Goal: Communication & Community: Answer question/provide support

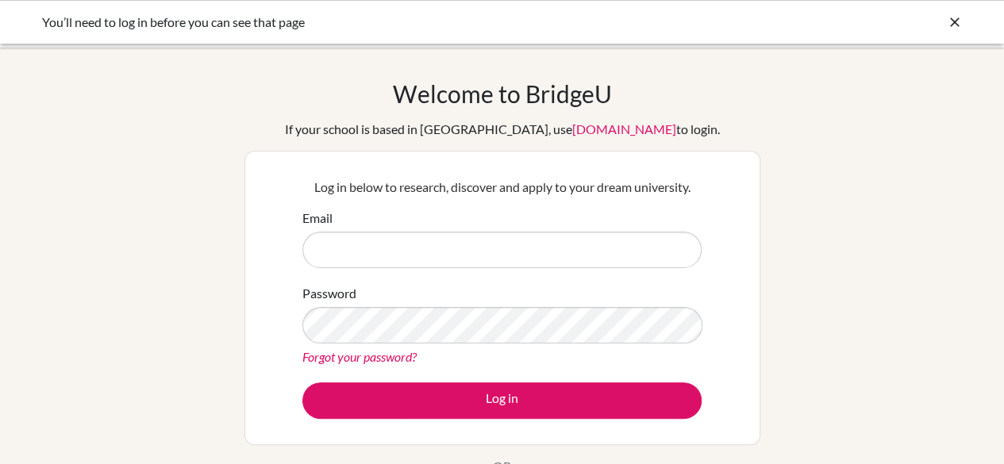
type input "jasond@diabarsha.com"
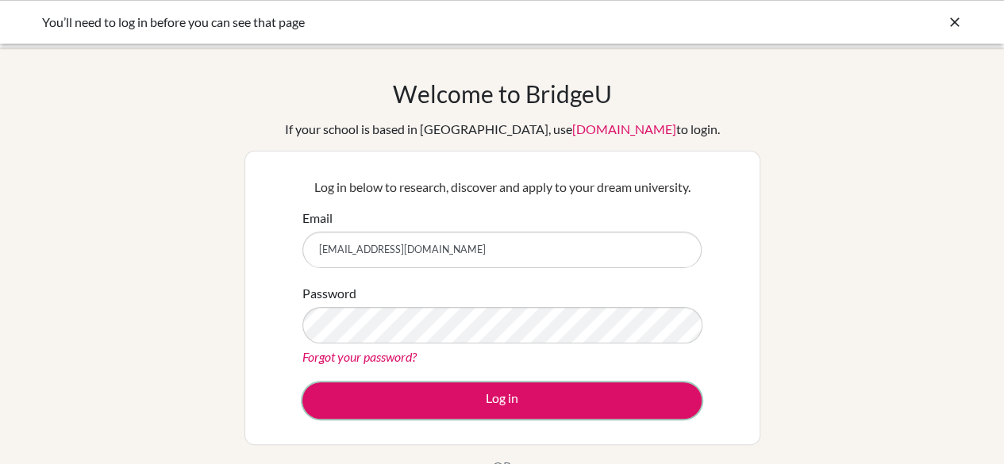
click at [427, 398] on button "Log in" at bounding box center [501, 401] width 399 height 37
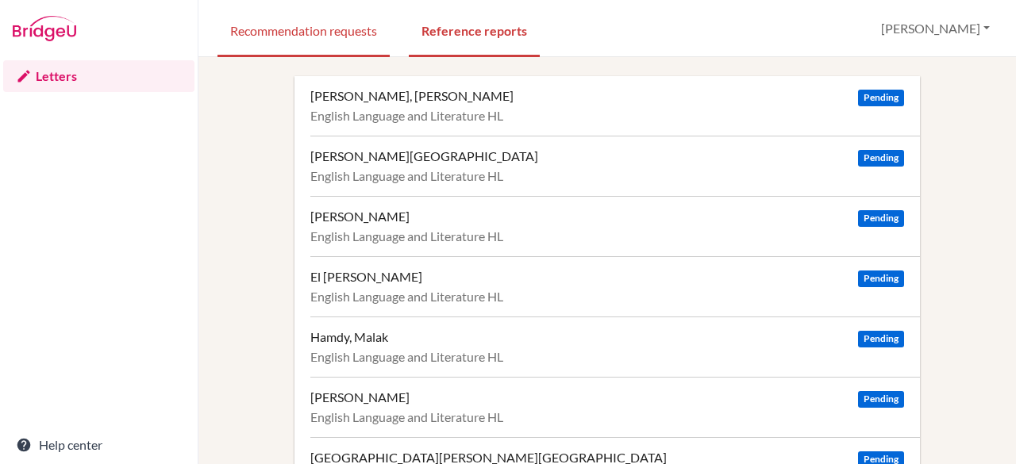
click at [322, 25] on link "Recommendation requests" at bounding box center [304, 29] width 172 height 55
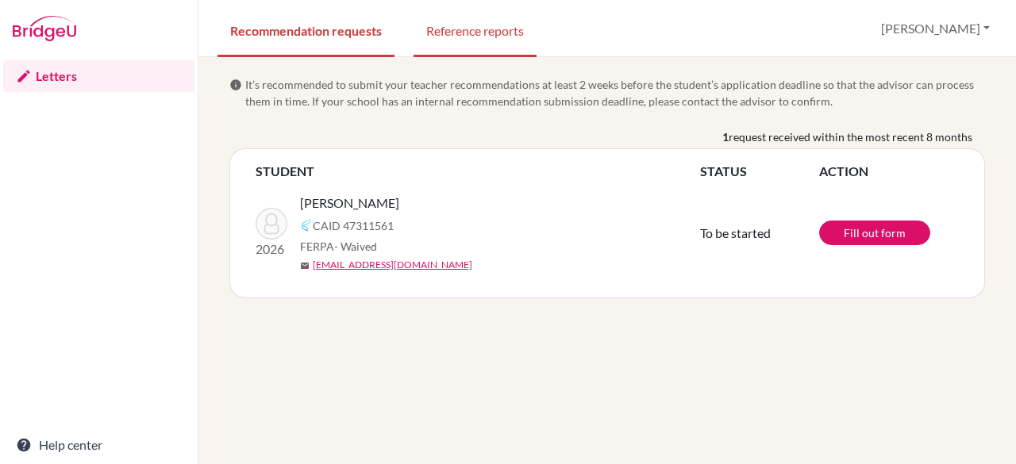
click at [441, 35] on link "Reference reports" at bounding box center [475, 29] width 123 height 55
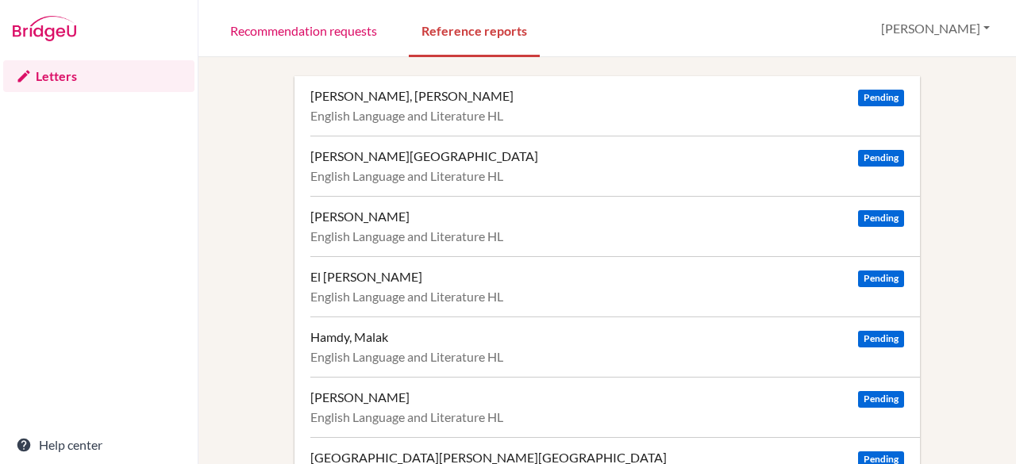
click at [446, 192] on div "[PERSON_NAME][GEOGRAPHIC_DATA] Pending English Language and Literature HL" at bounding box center [615, 166] width 610 height 60
click at [903, 53] on div "Recommendation requests Reference reports [PERSON_NAME] Profile Log out Your br…" at bounding box center [607, 28] width 818 height 57
click at [318, 11] on link "Recommendation requests" at bounding box center [304, 29] width 172 height 55
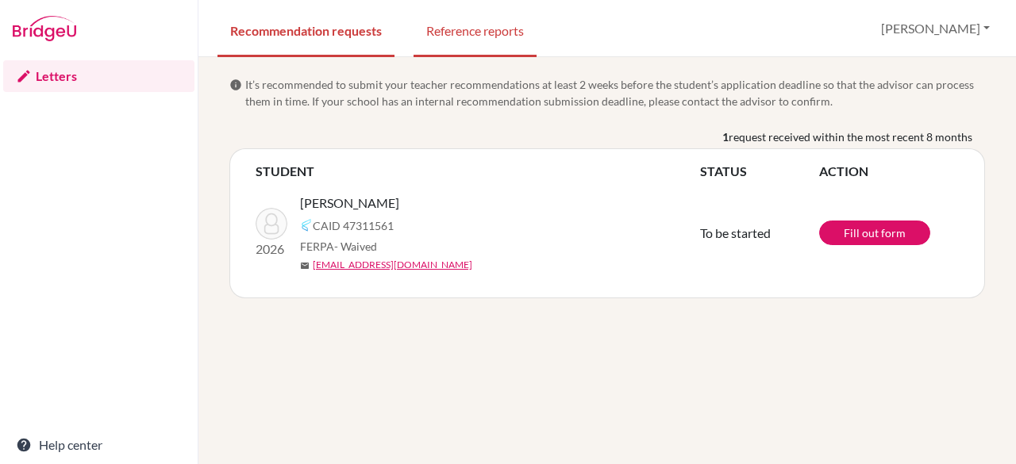
click at [472, 20] on link "Reference reports" at bounding box center [475, 29] width 123 height 55
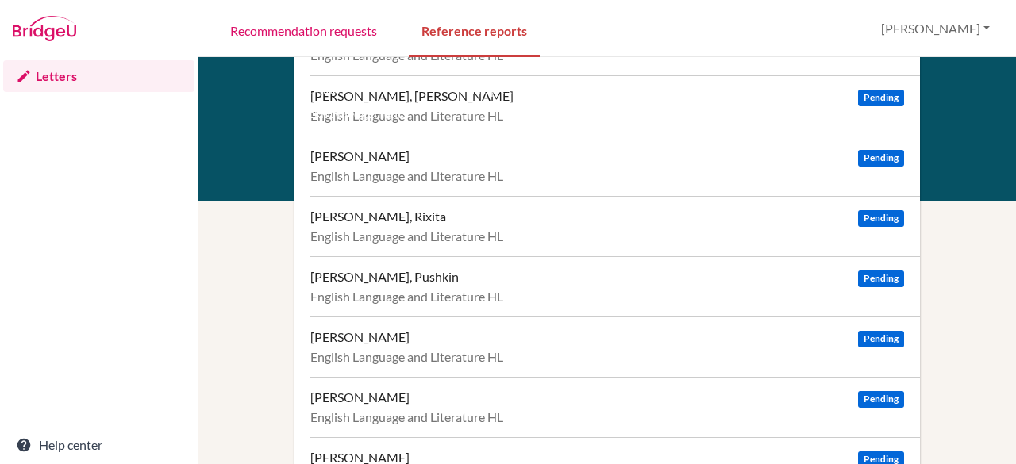
scroll to position [632, 0]
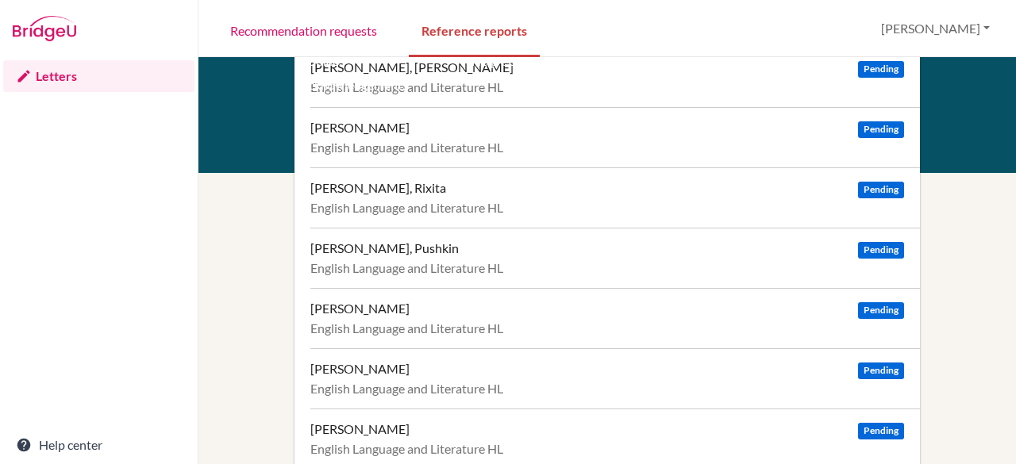
click at [422, 363] on div "[PERSON_NAME] Pending" at bounding box center [607, 369] width 594 height 16
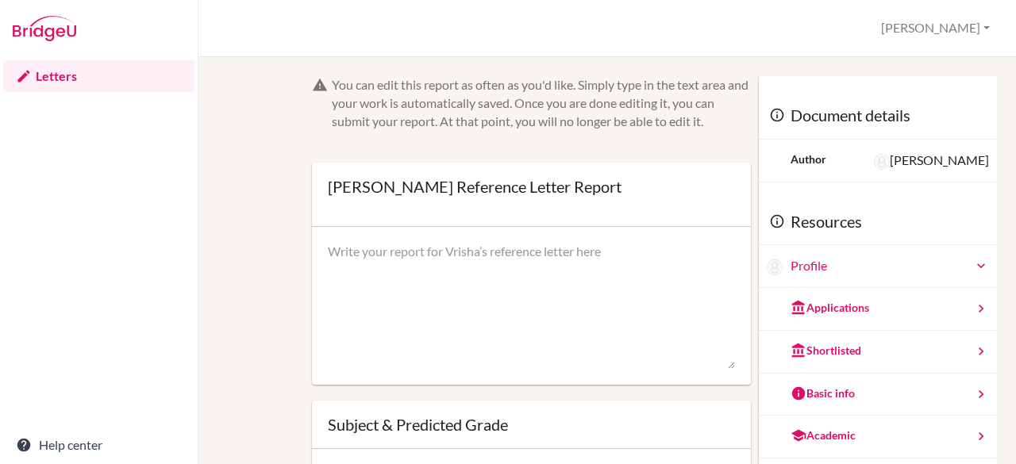
click at [529, 288] on textarea at bounding box center [532, 306] width 408 height 127
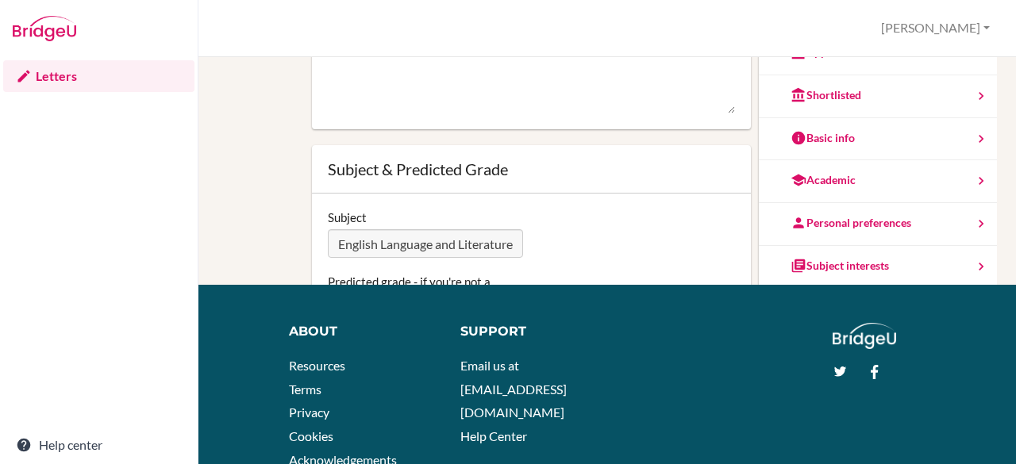
scroll to position [264, 0]
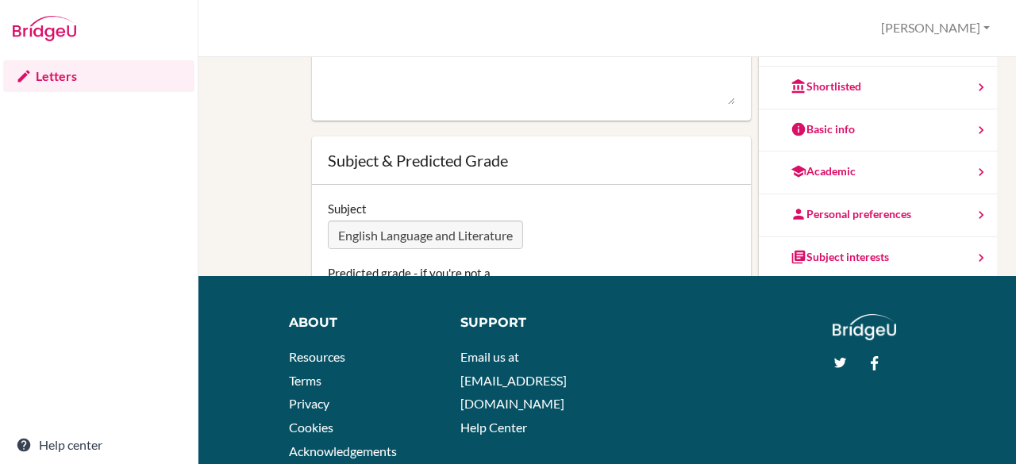
click at [595, 232] on div "Subject English Language and Literature HL" at bounding box center [532, 225] width 424 height 48
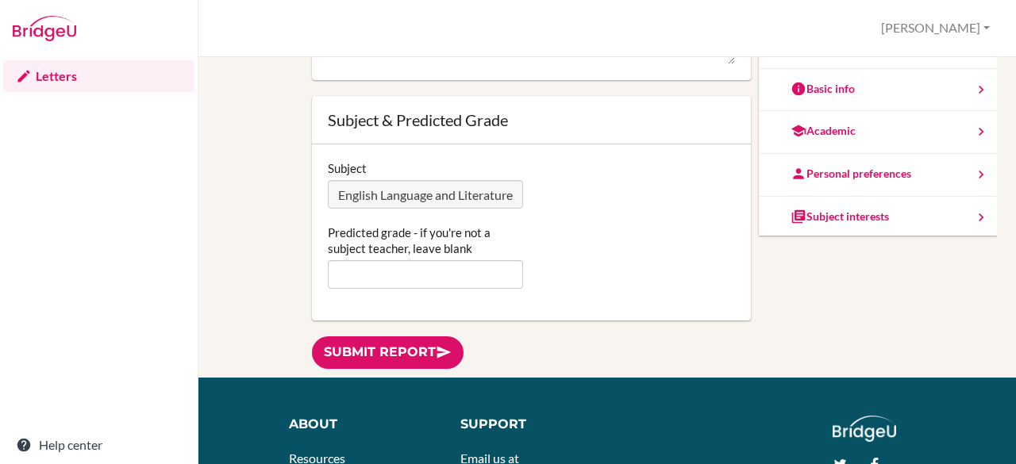
scroll to position [143, 0]
click at [416, 275] on input "Predicted grade - if you're not a subject teacher, leave blank" at bounding box center [426, 274] width 196 height 29
type input "7"
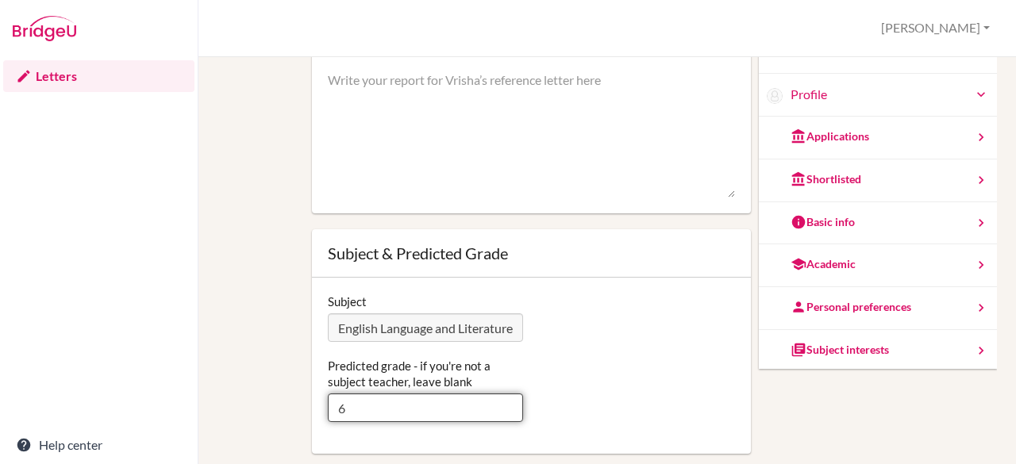
scroll to position [0, 0]
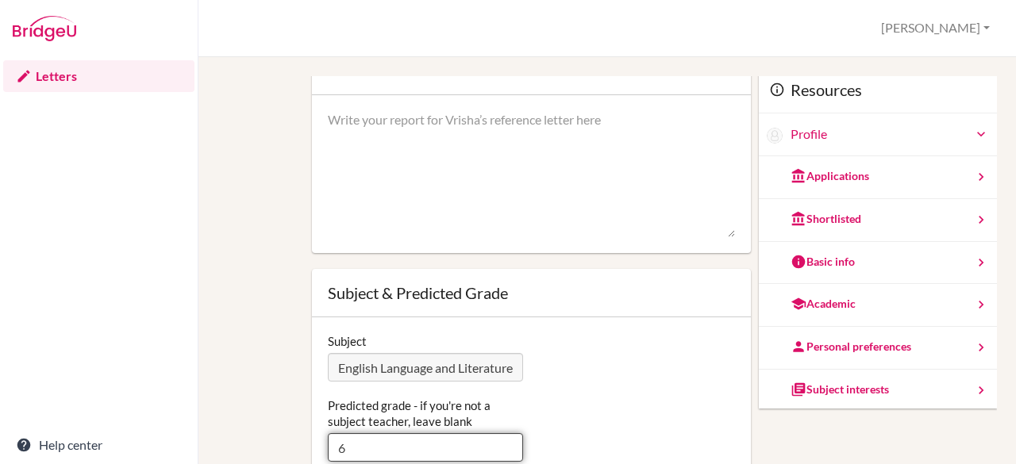
type input "6"
click at [385, 138] on textarea at bounding box center [532, 174] width 408 height 127
click at [354, 442] on input "6" at bounding box center [426, 447] width 196 height 29
type input "7"
click at [380, 169] on textarea at bounding box center [532, 174] width 408 height 127
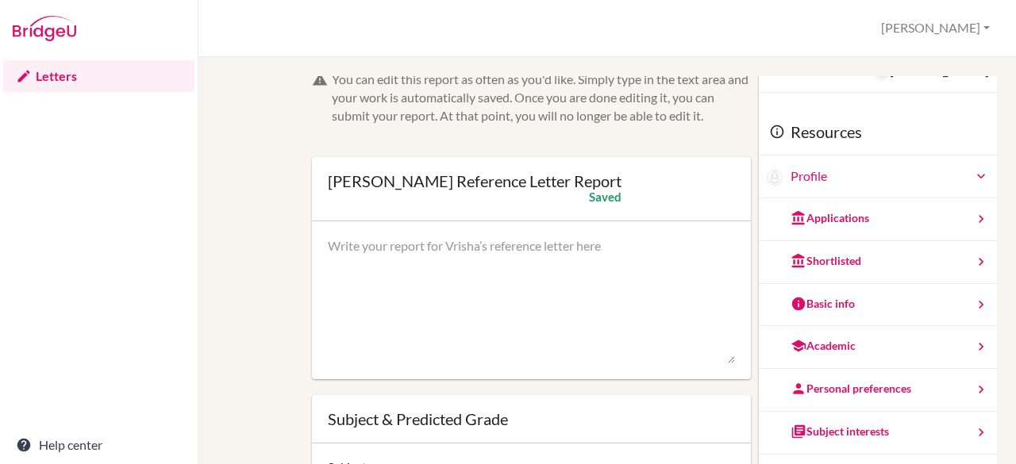
scroll to position [86, 0]
click at [487, 304] on textarea at bounding box center [532, 300] width 408 height 127
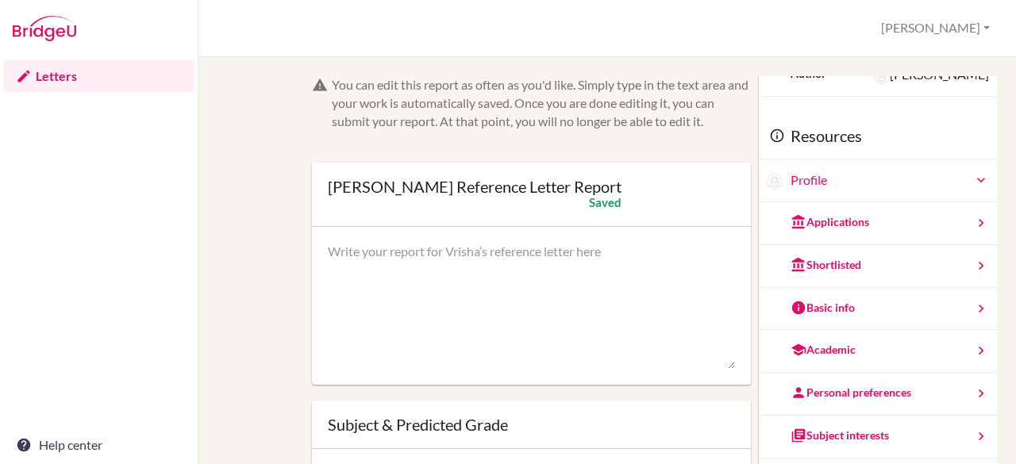
click at [432, 272] on textarea at bounding box center [532, 306] width 408 height 127
click at [918, 228] on div "Applications" at bounding box center [878, 223] width 238 height 43
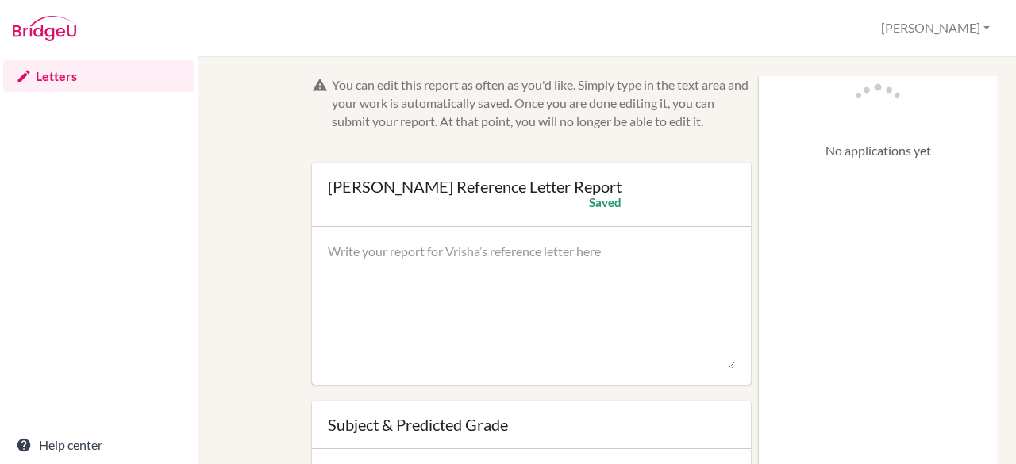
scroll to position [0, 0]
click at [799, 90] on div "Applications" at bounding box center [878, 100] width 238 height 48
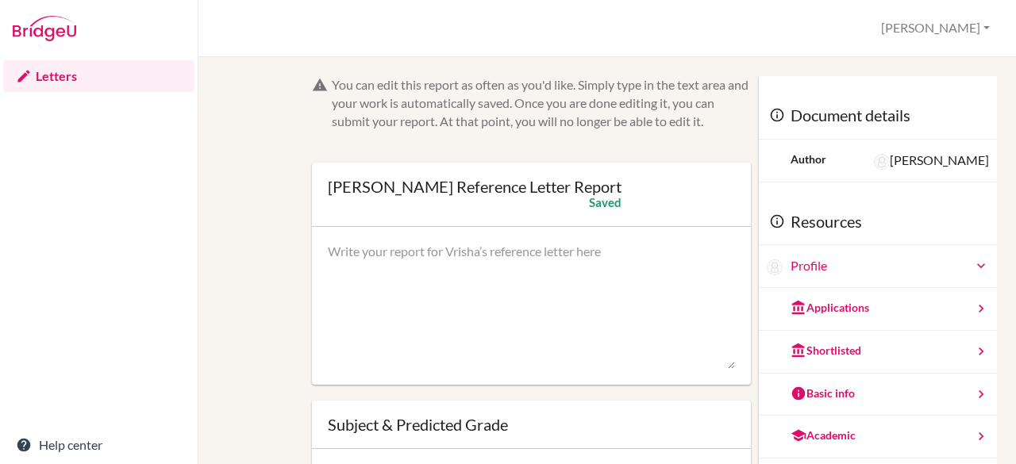
click at [834, 441] on div "Academic" at bounding box center [878, 437] width 238 height 43
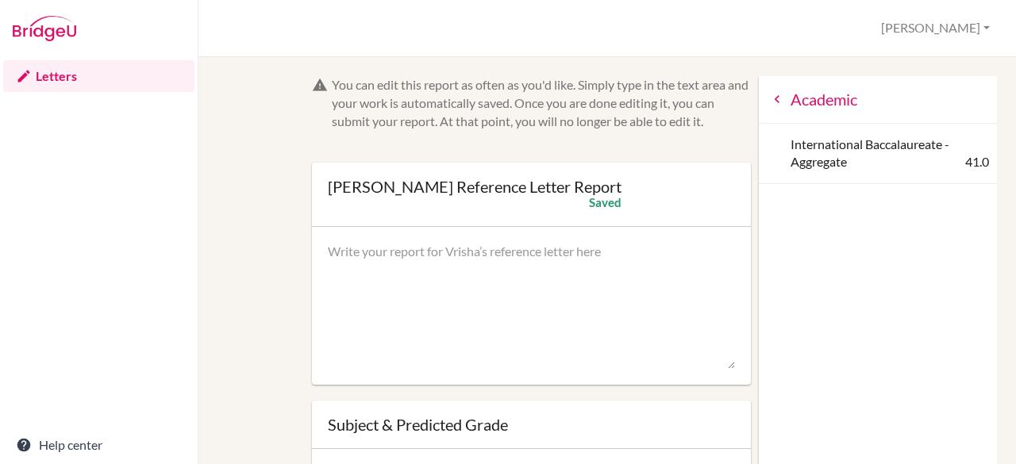
click at [769, 95] on icon at bounding box center [777, 99] width 16 height 16
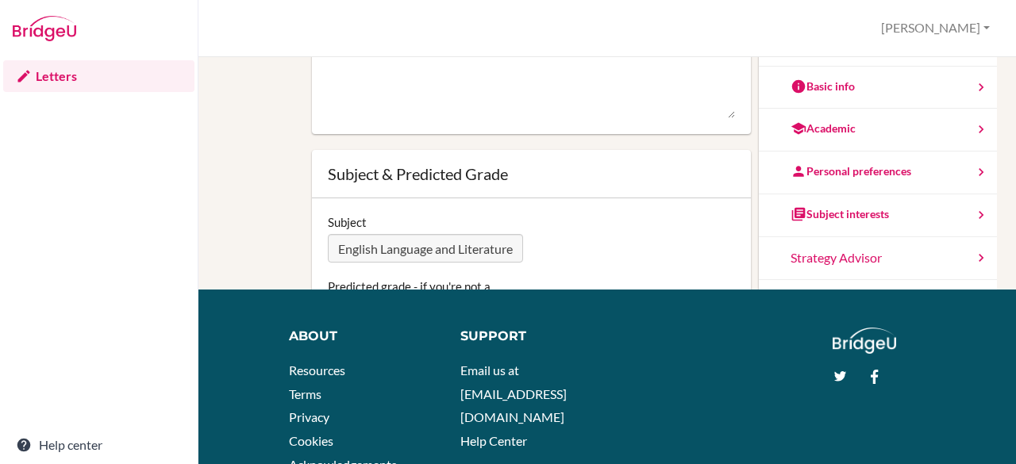
scroll to position [86, 0]
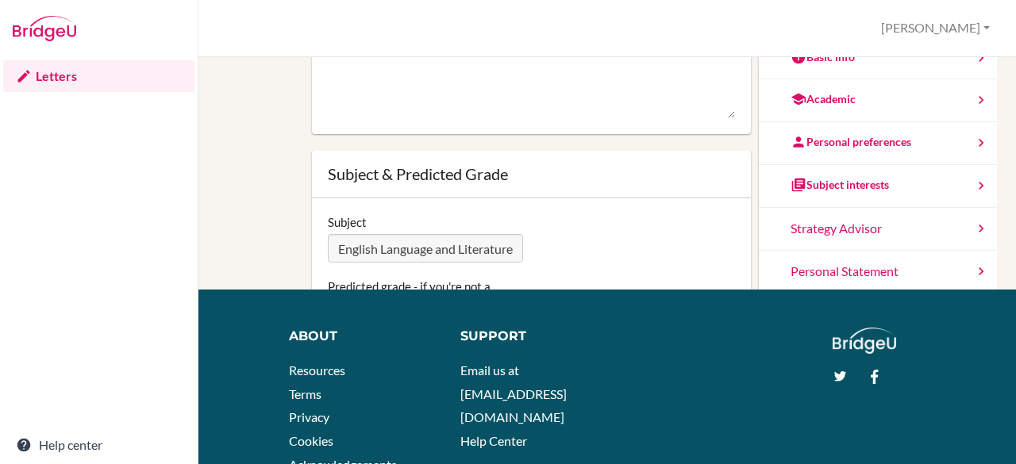
click at [846, 268] on div "Personal Statement" at bounding box center [878, 272] width 238 height 43
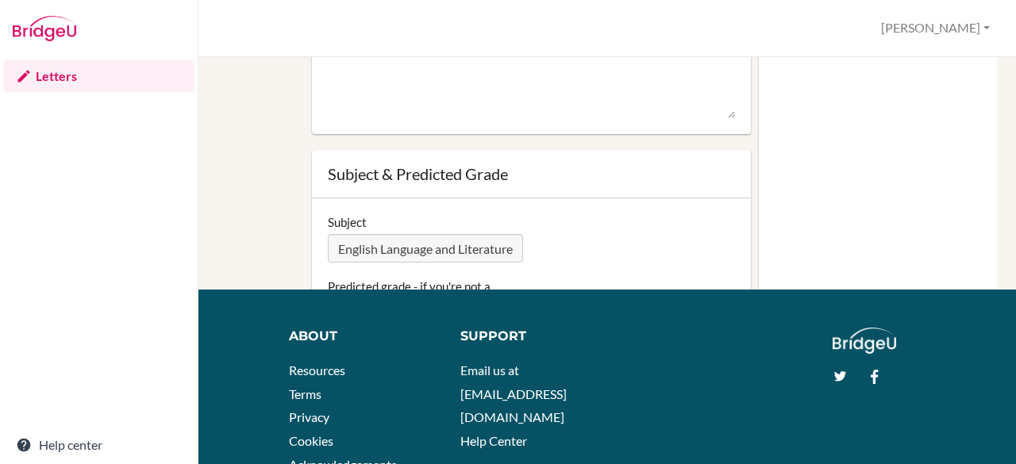
scroll to position [27, 0]
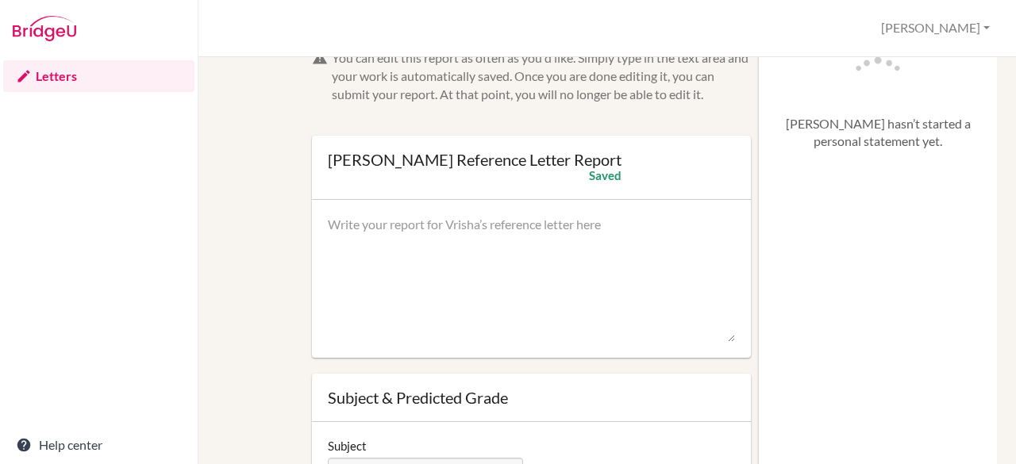
click at [624, 238] on textarea at bounding box center [532, 279] width 408 height 127
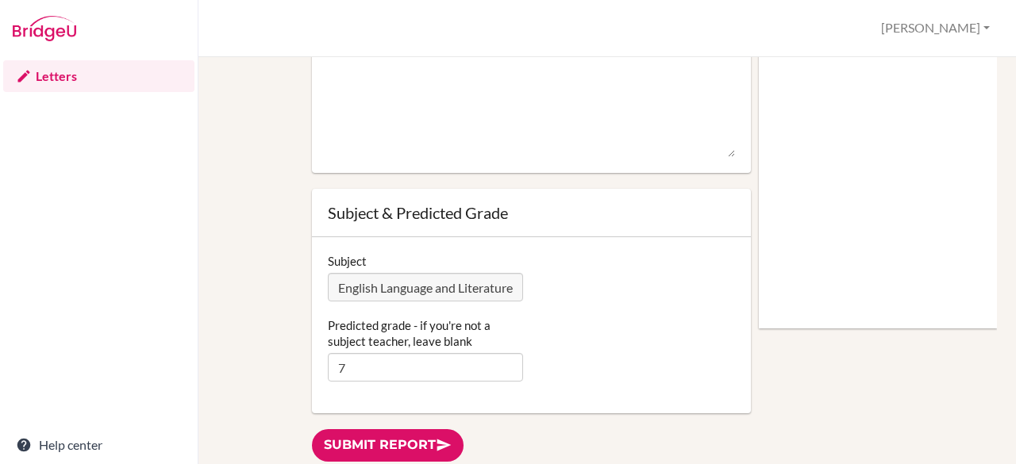
scroll to position [0, 0]
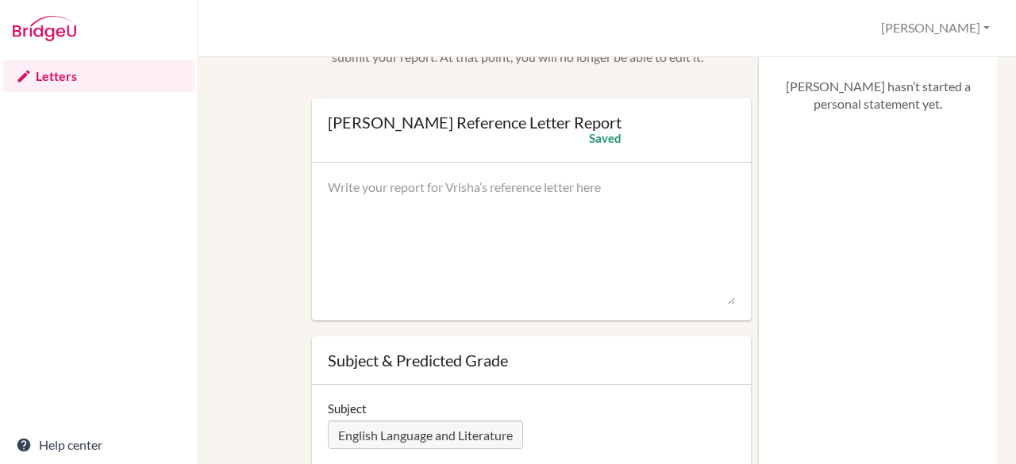
click at [713, 296] on textarea at bounding box center [532, 242] width 408 height 127
click at [360, 244] on textarea at bounding box center [532, 242] width 408 height 127
click at [382, 213] on textarea at bounding box center [532, 242] width 408 height 127
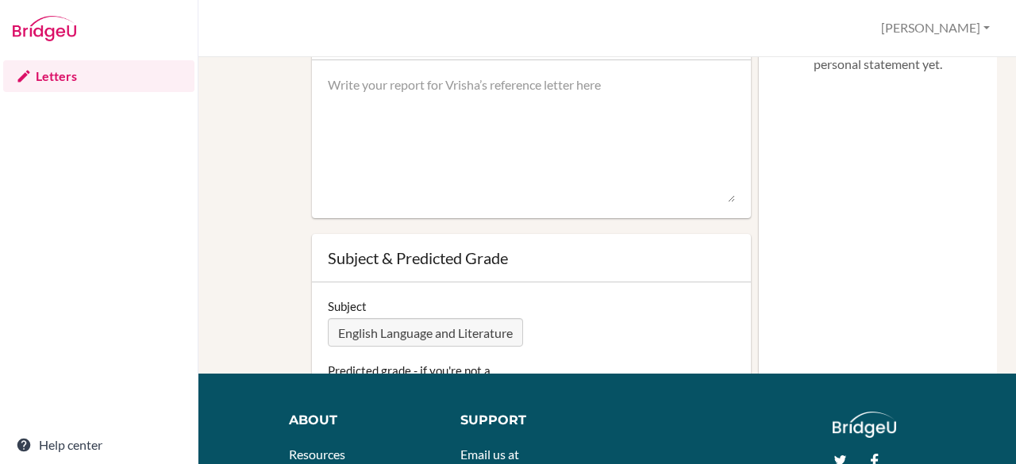
scroll to position [335, 0]
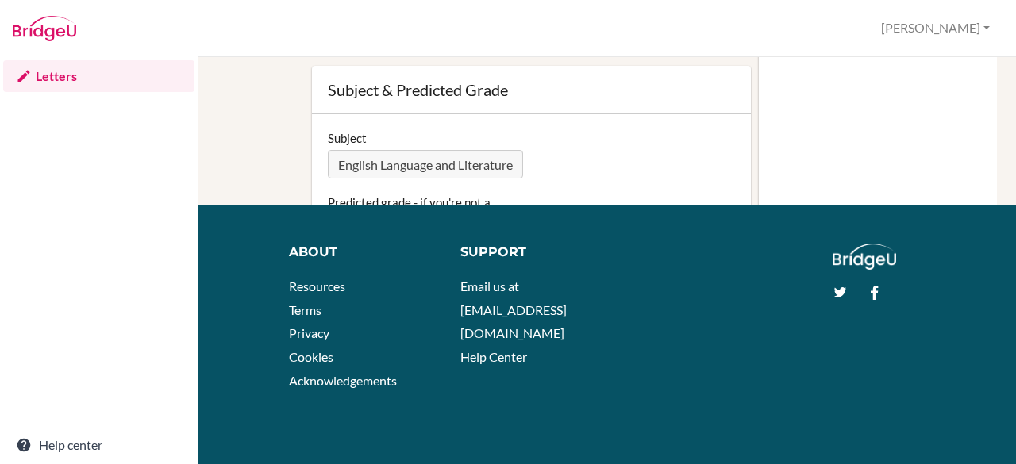
click at [678, 112] on div "Subject & Predicted Grade" at bounding box center [532, 90] width 440 height 48
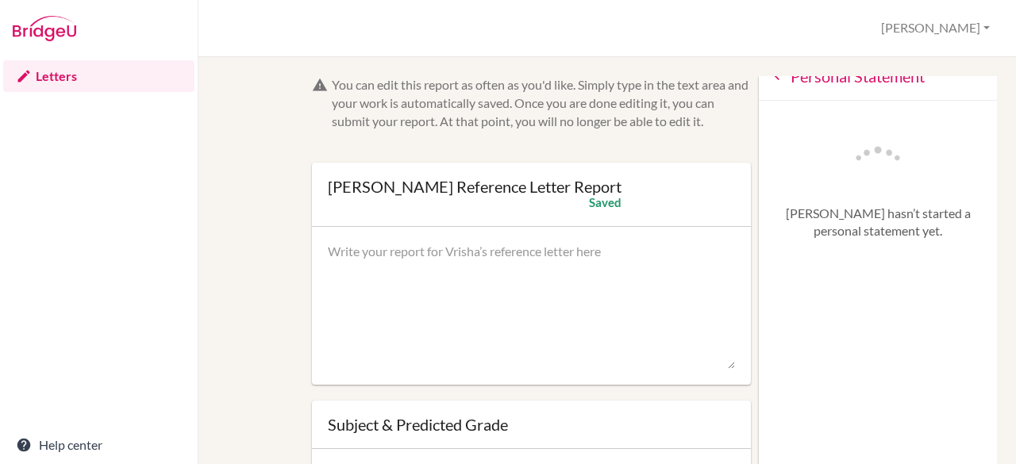
click at [357, 256] on textarea at bounding box center [532, 306] width 408 height 127
click at [443, 275] on textarea at bounding box center [532, 306] width 408 height 127
click at [471, 243] on textarea at bounding box center [532, 306] width 408 height 127
click at [546, 317] on textarea at bounding box center [532, 306] width 408 height 127
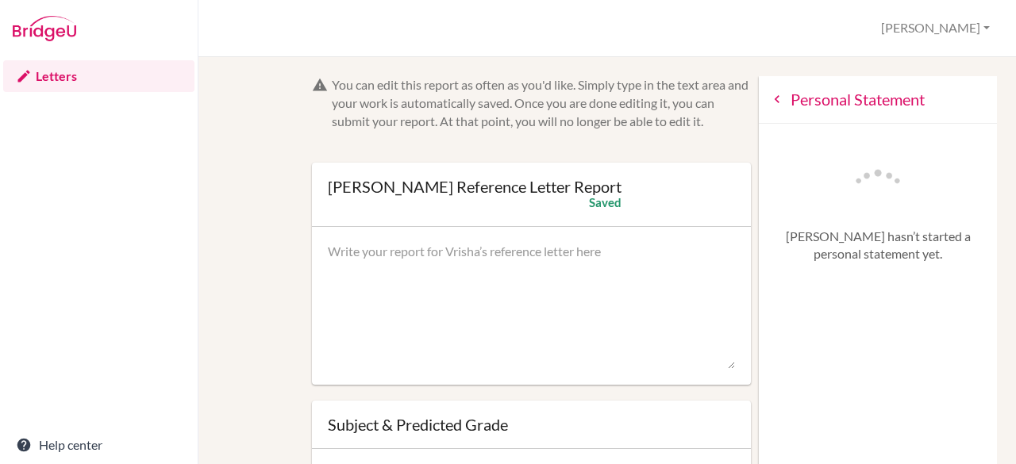
click at [252, 169] on div "You can edit this report as often as you'd like. Simply type in the text area a…" at bounding box center [607, 383] width 764 height 614
click at [343, 179] on div "Vrisha Shah’s Reference Letter Report" at bounding box center [475, 187] width 294 height 16
click at [297, 146] on div "You can edit this report as often as you'd like. Simply type in the text area a…" at bounding box center [607, 383] width 764 height 614
click at [273, 188] on div "You can edit this report as often as you'd like. Simply type in the text area a…" at bounding box center [607, 383] width 764 height 614
